Goal: Find specific fact: Find specific fact

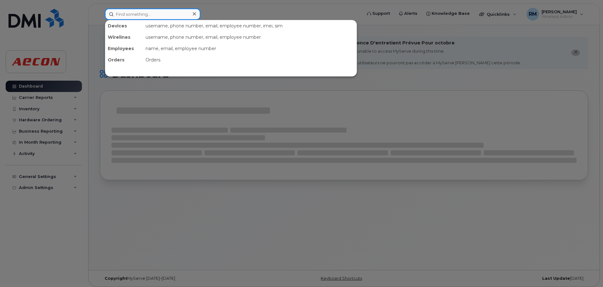
click at [133, 14] on input at bounding box center [152, 14] width 95 height 11
click at [153, 14] on input at bounding box center [152, 14] width 95 height 11
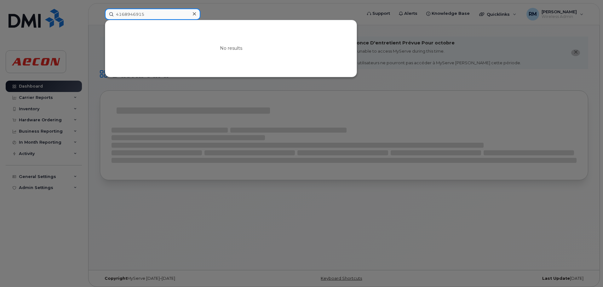
drag, startPoint x: 148, startPoint y: 14, endPoint x: 144, endPoint y: 14, distance: 3.8
click at [144, 14] on input "4168946915" at bounding box center [152, 14] width 95 height 11
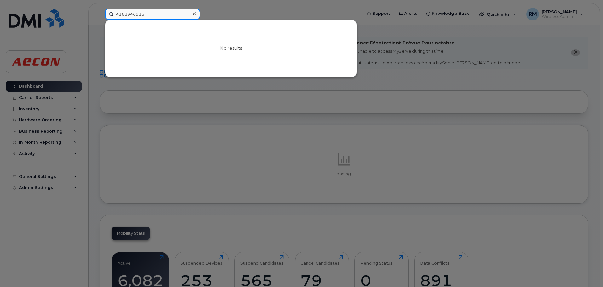
click at [144, 14] on input "4168946915" at bounding box center [152, 14] width 95 height 11
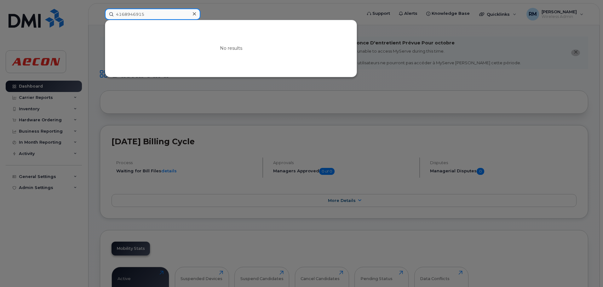
drag, startPoint x: 169, startPoint y: 14, endPoint x: 7, endPoint y: 14, distance: 162.8
click at [100, 14] on div "4168946915 No results" at bounding box center [231, 14] width 263 height 11
type input "4168946915"
click at [194, 14] on icon at bounding box center [194, 13] width 3 height 3
